Goal: Task Accomplishment & Management: Use online tool/utility

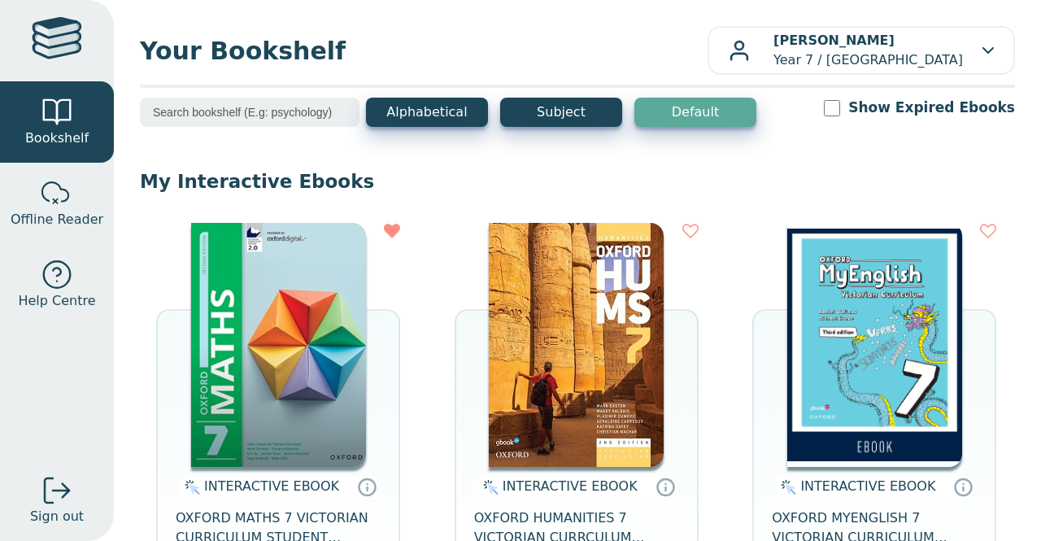
scroll to position [112, 0]
click at [327, 377] on img at bounding box center [278, 345] width 175 height 244
click at [332, 280] on img at bounding box center [278, 345] width 175 height 244
